Goal: Information Seeking & Learning: Learn about a topic

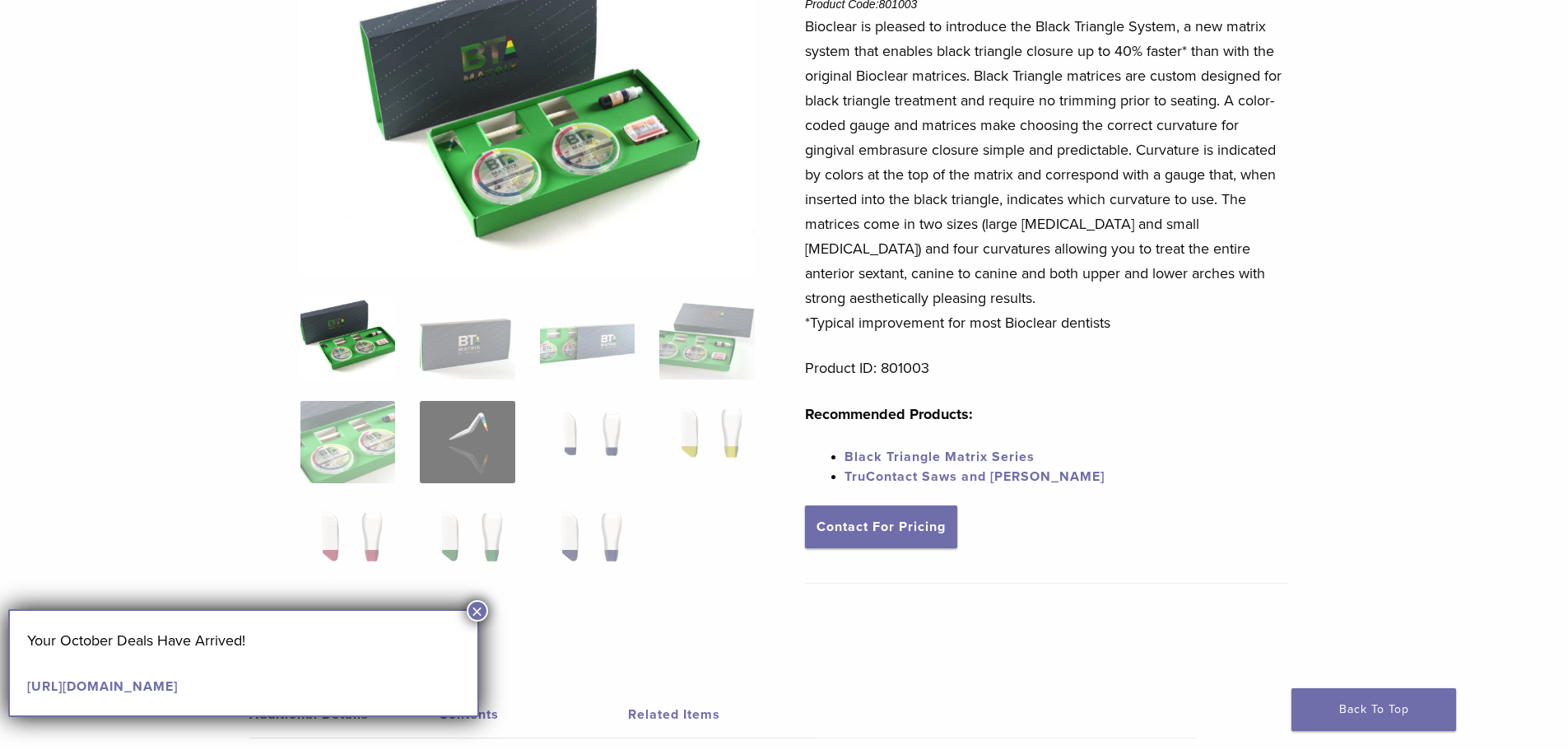
scroll to position [247, 0]
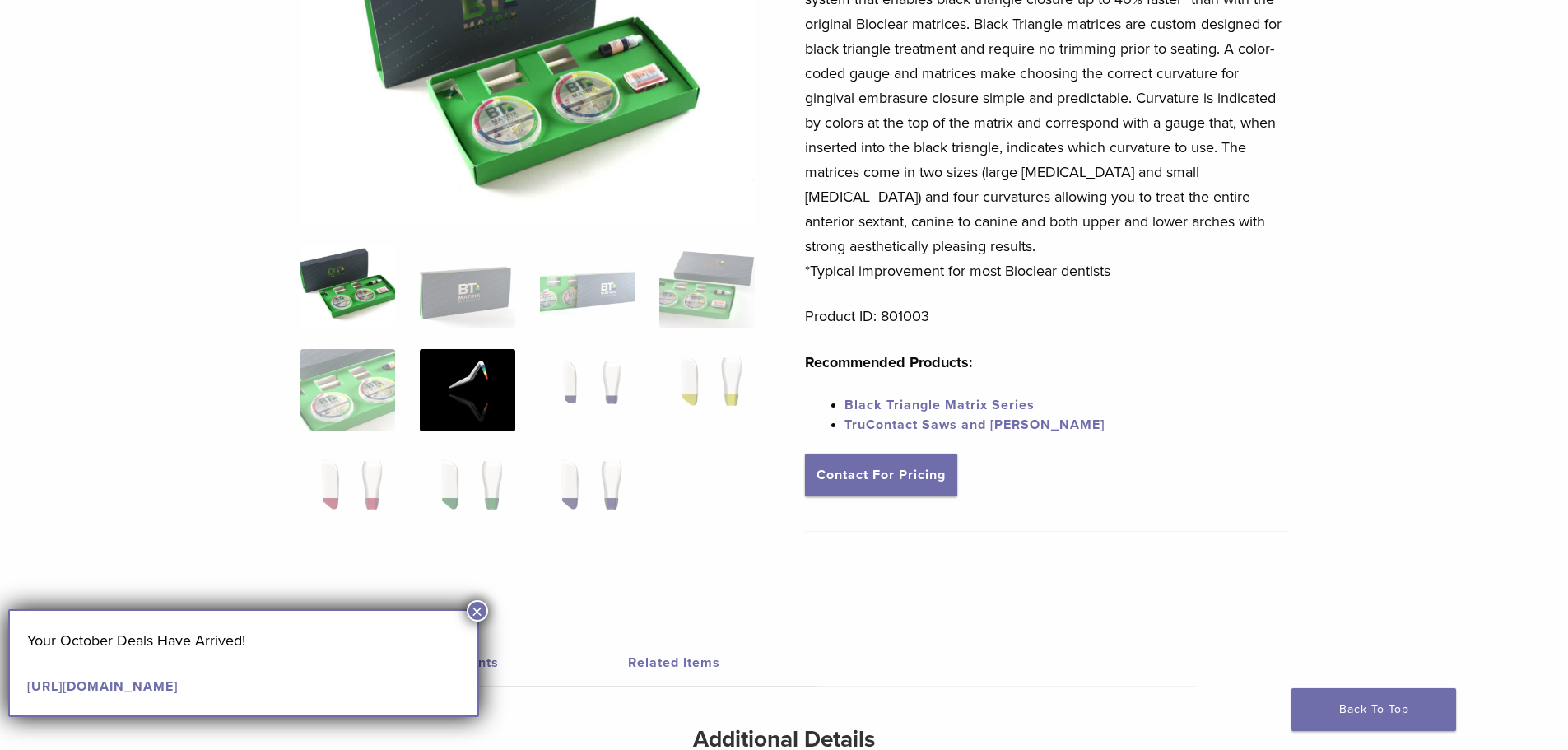
click at [472, 400] on img at bounding box center [467, 390] width 95 height 83
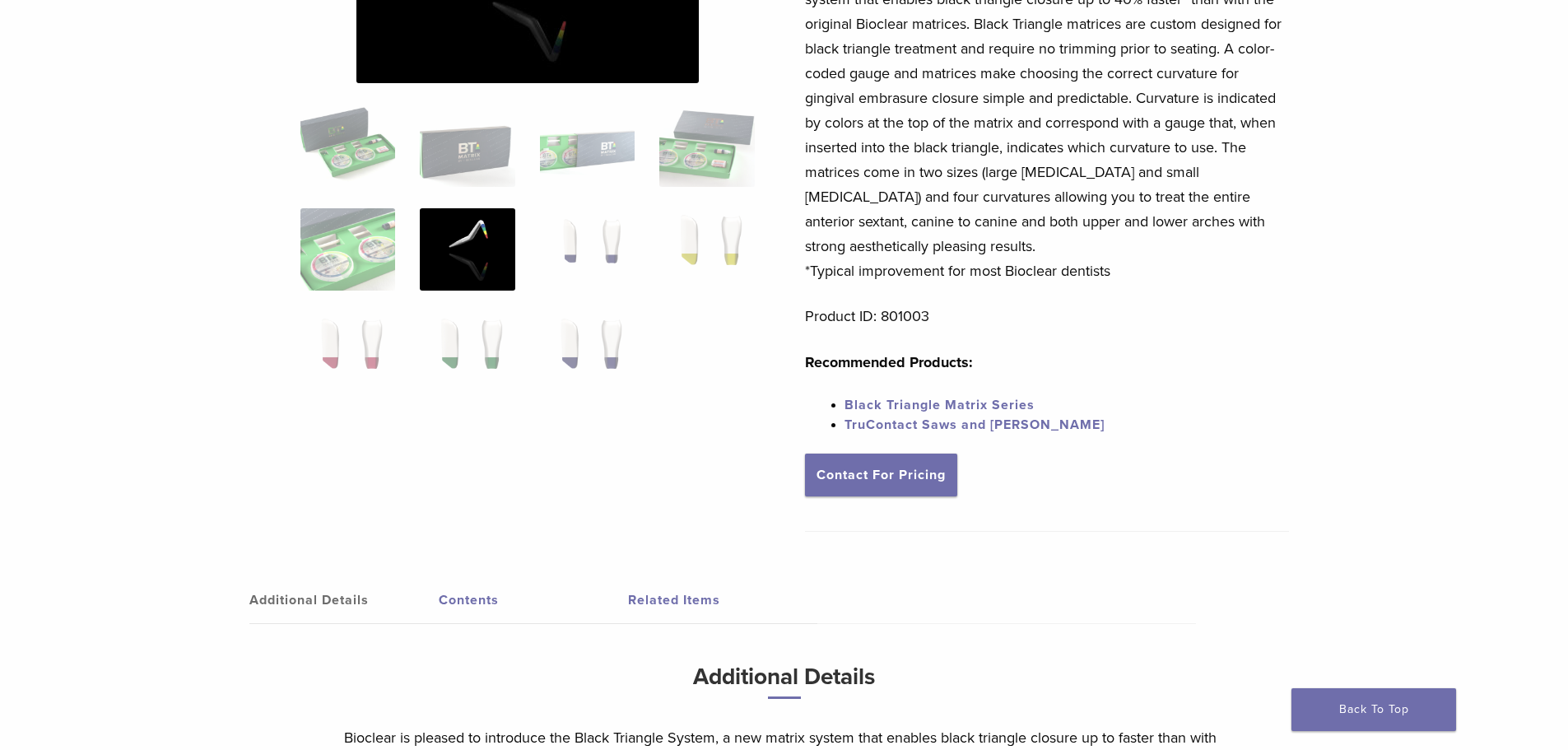
scroll to position [0, 0]
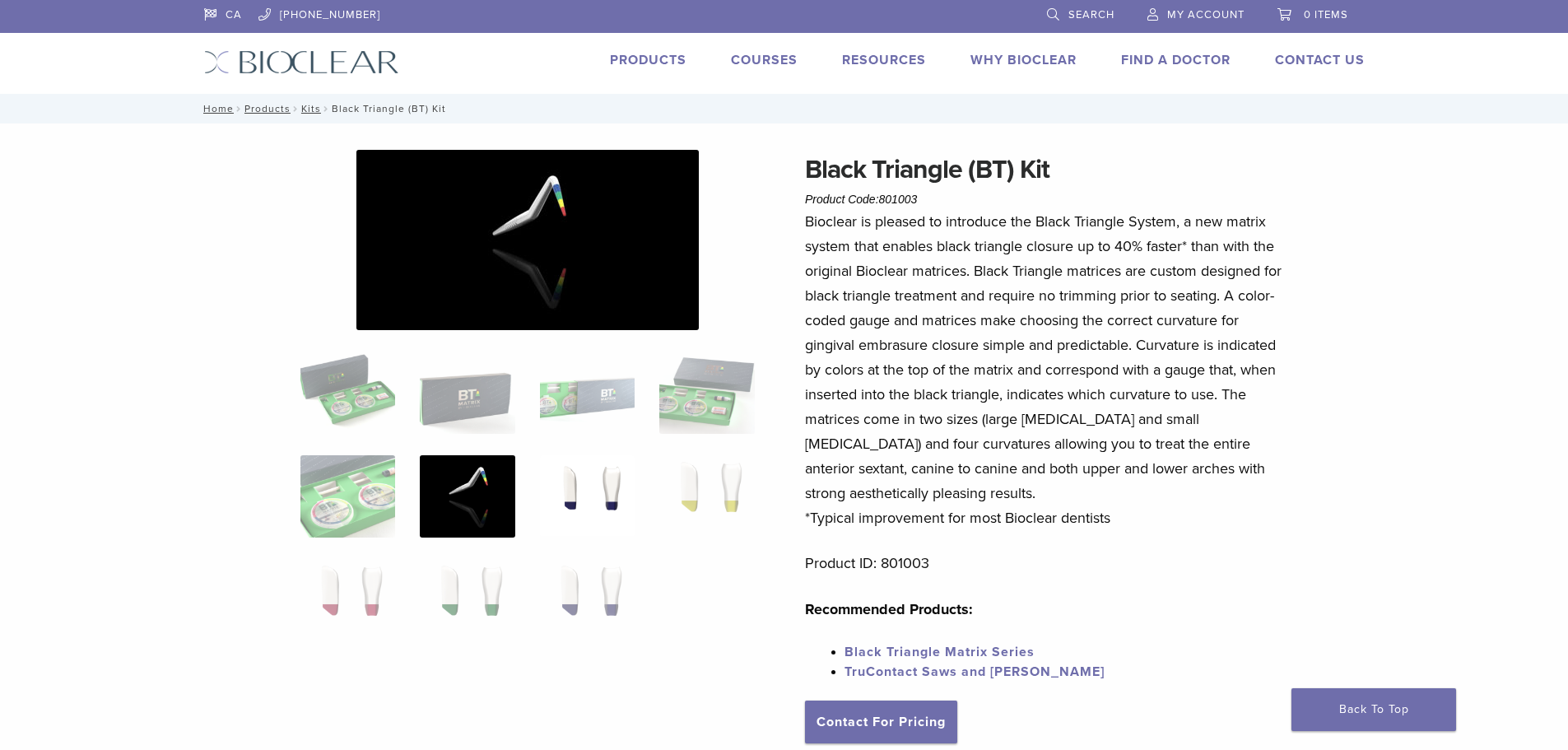
click at [619, 490] on img at bounding box center [588, 496] width 95 height 83
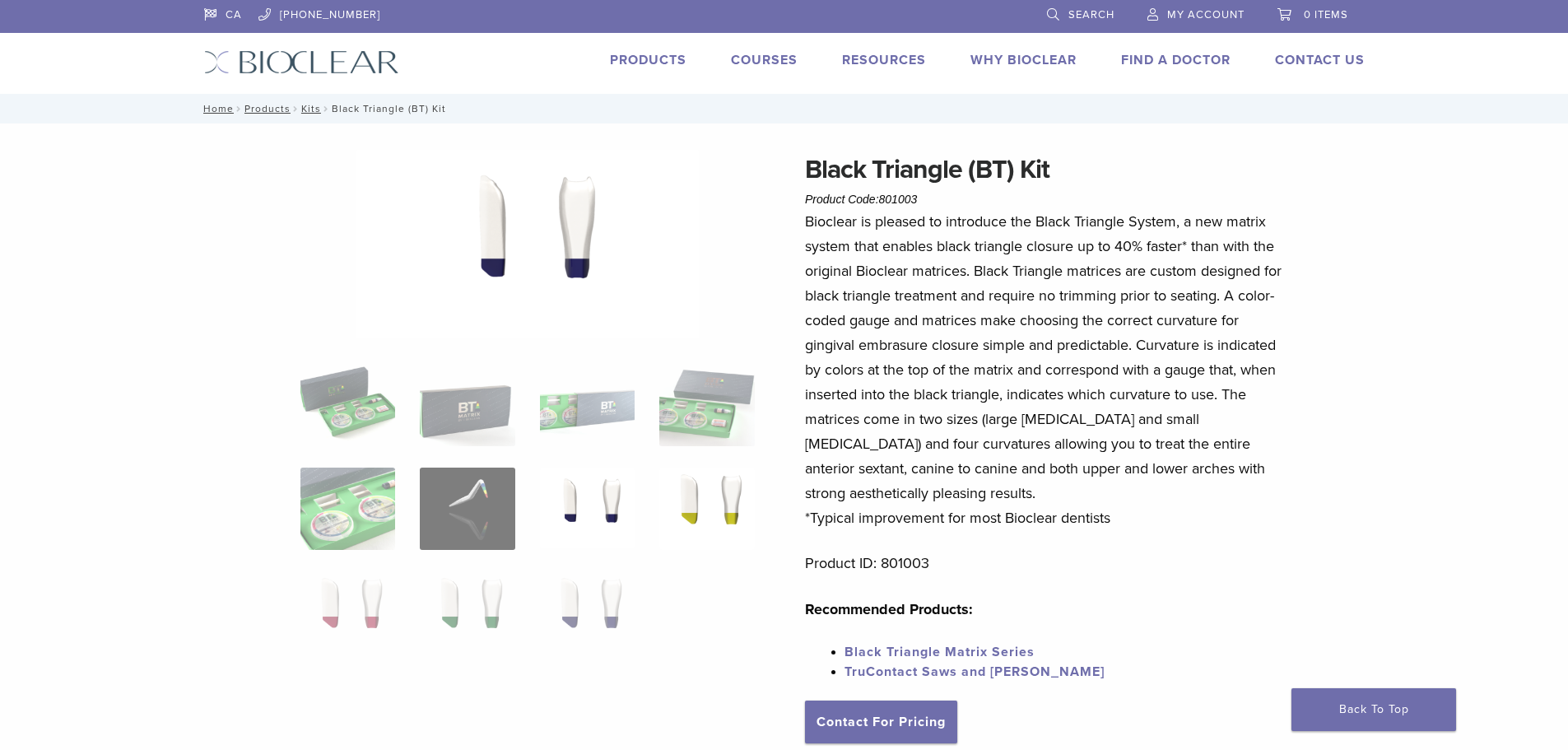
click at [713, 502] on img at bounding box center [706, 509] width 95 height 83
click at [364, 602] on img at bounding box center [348, 612] width 95 height 83
click at [460, 621] on img at bounding box center [467, 612] width 95 height 83
click at [607, 610] on img at bounding box center [588, 612] width 95 height 83
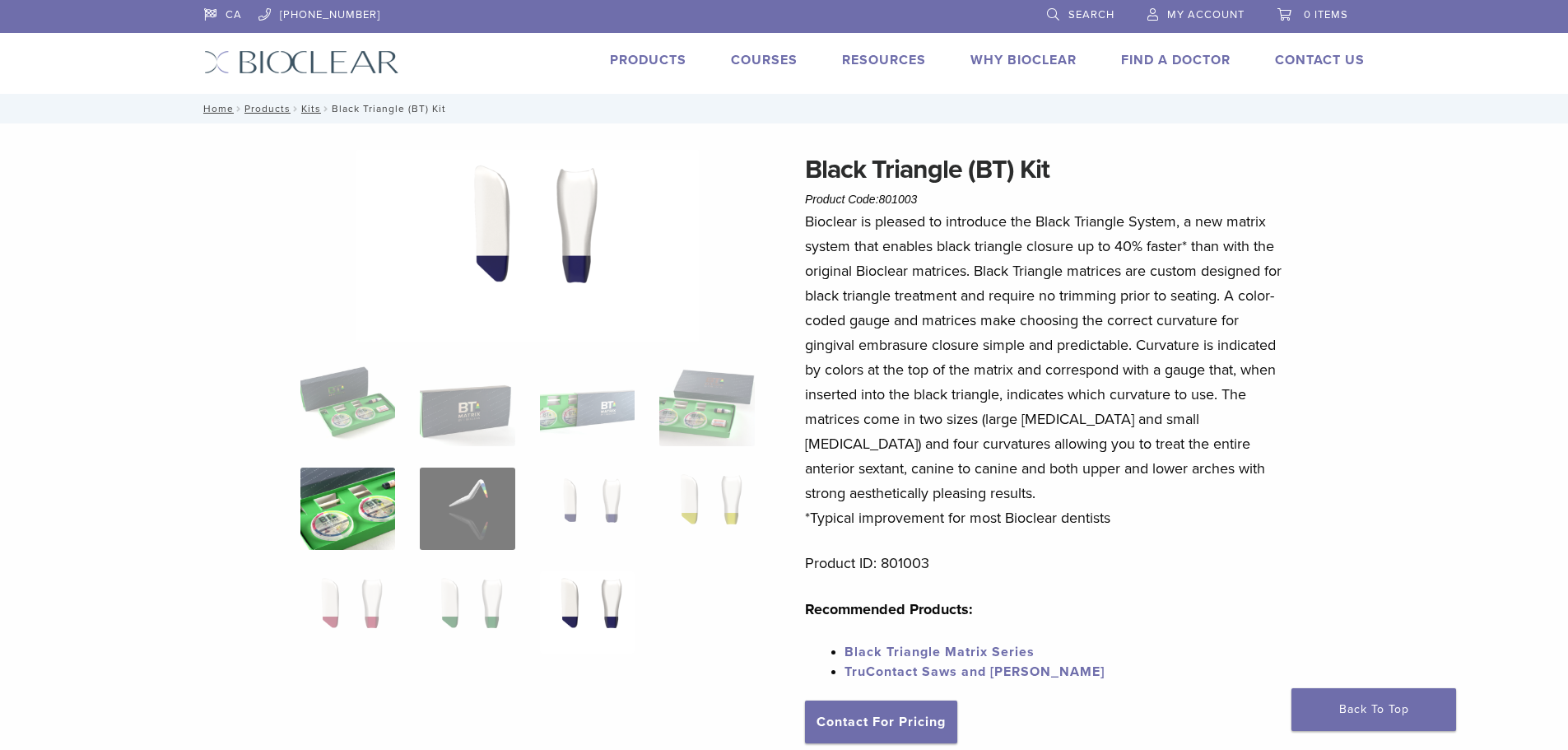
click at [360, 498] on img at bounding box center [348, 509] width 95 height 83
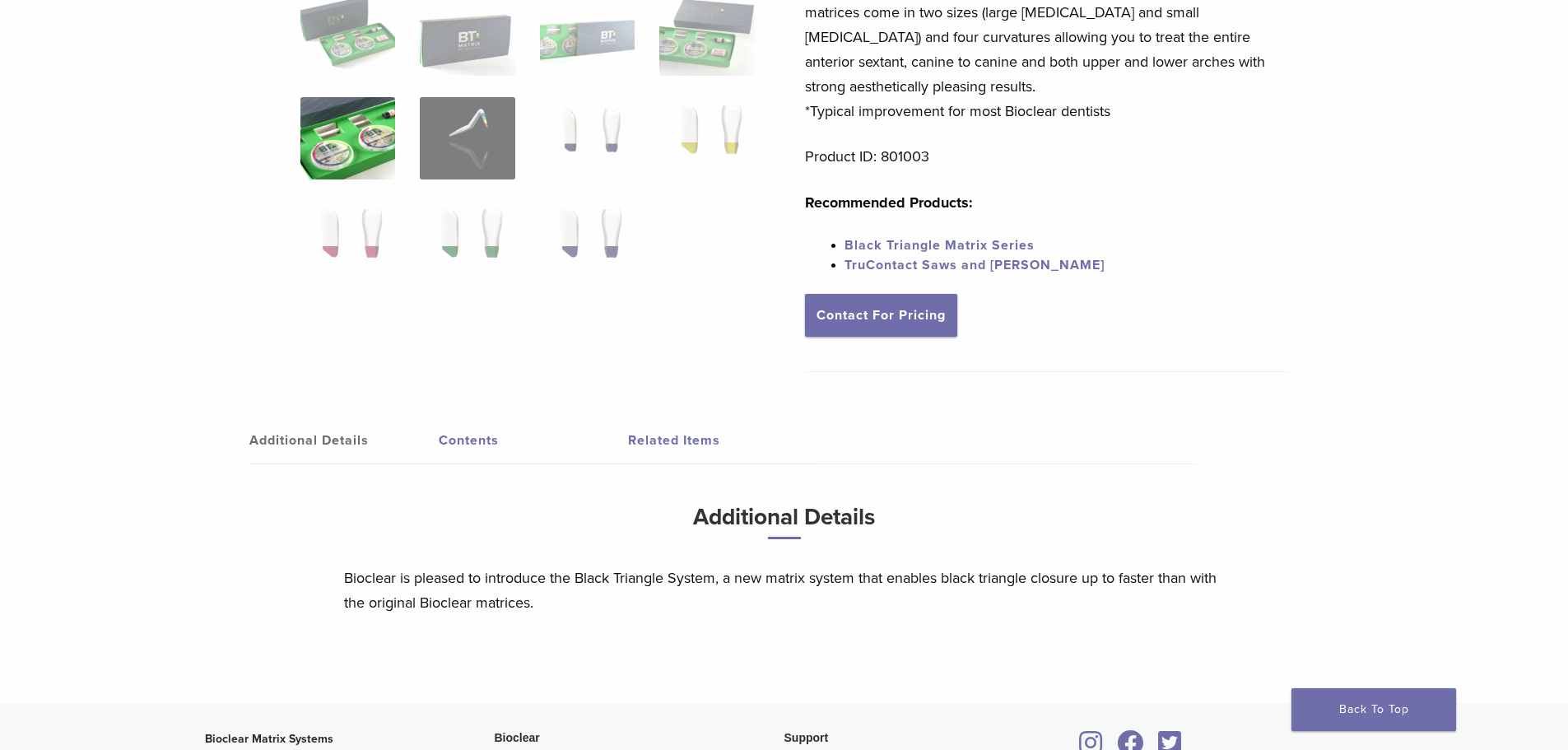
scroll to position [494, 0]
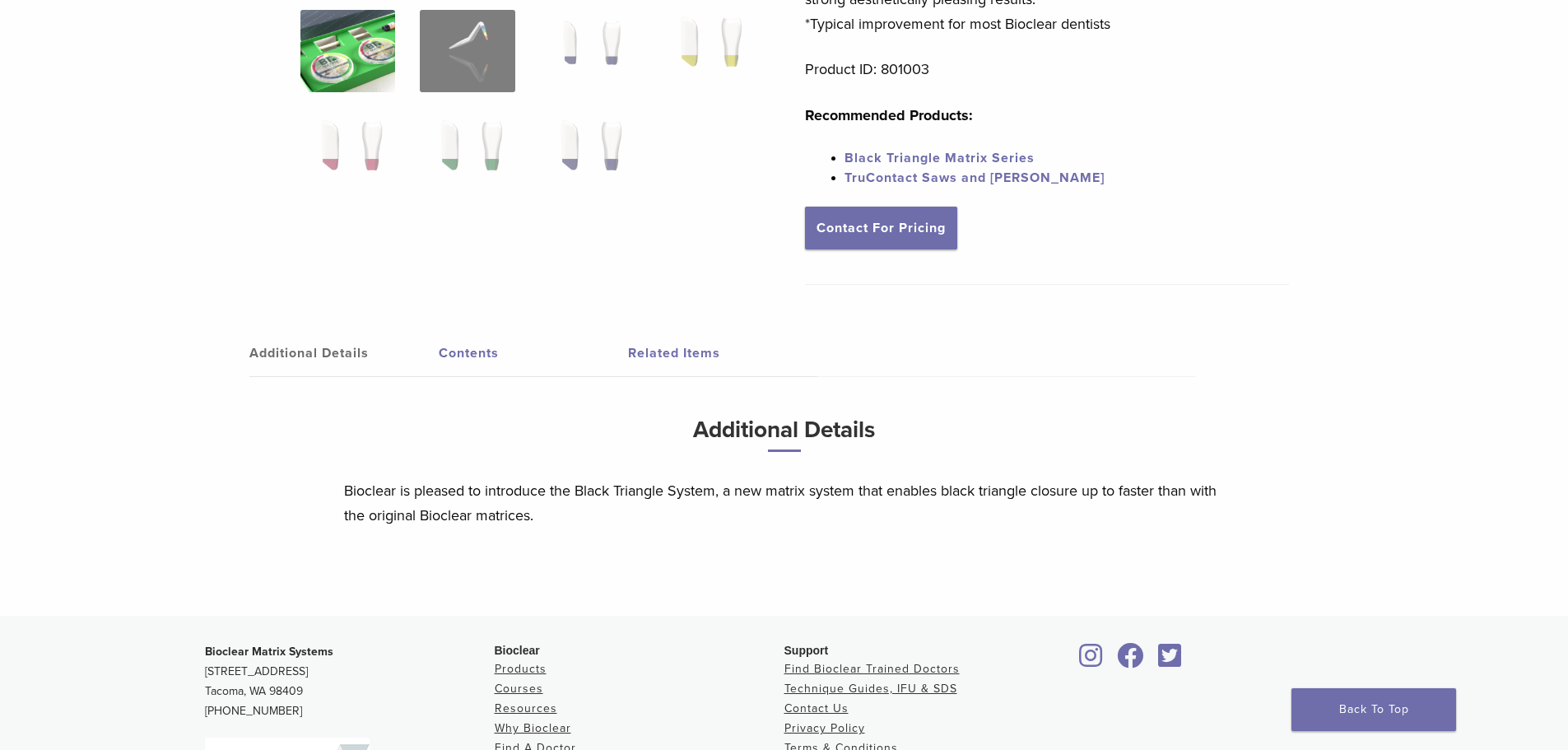
click at [479, 358] on link "Contents" at bounding box center [534, 354] width 189 height 46
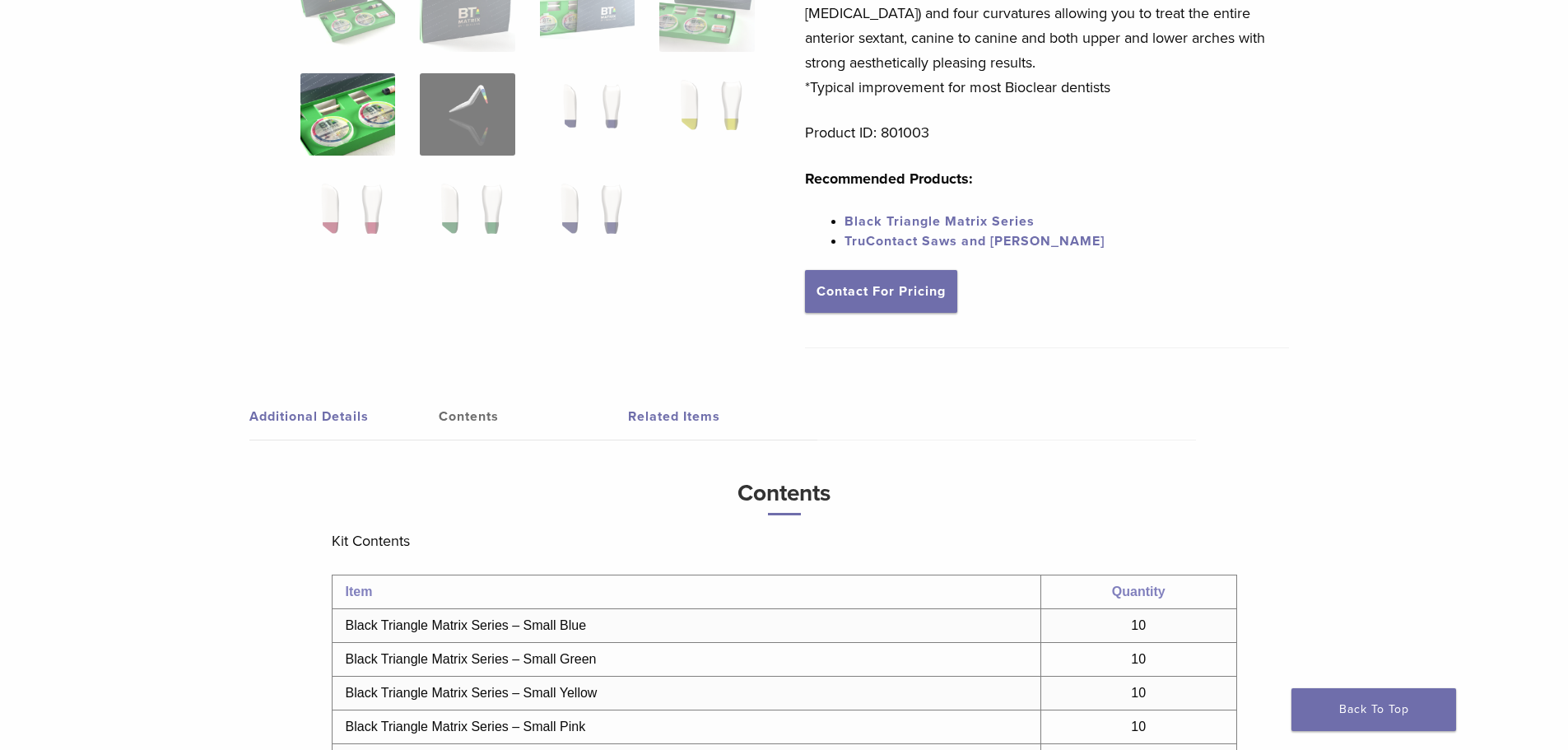
scroll to position [0, 0]
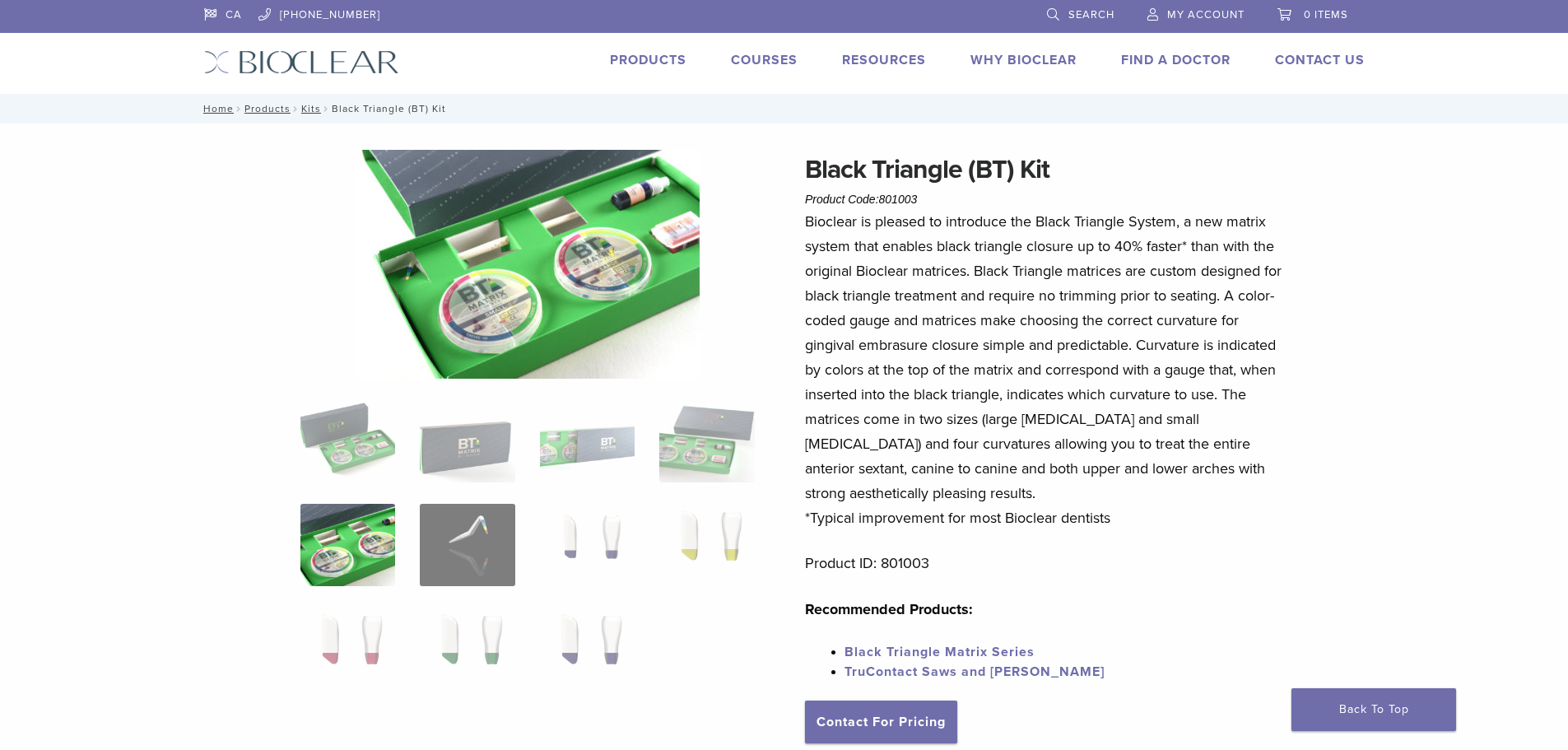
click at [978, 654] on link "Black Triangle Matrix Series" at bounding box center [940, 652] width 190 height 17
